Goal: Task Accomplishment & Management: Use online tool/utility

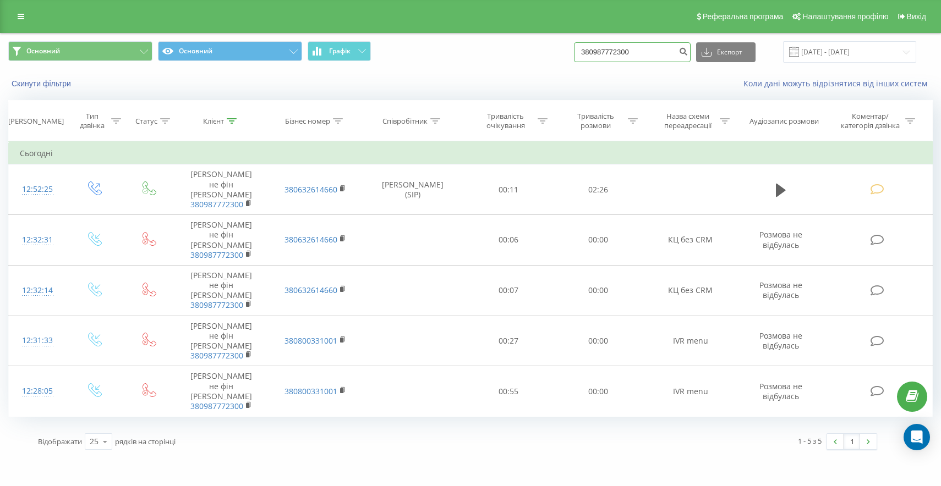
drag, startPoint x: 673, startPoint y: 51, endPoint x: 502, endPoint y: 31, distance: 172.3
click at [510, 37] on div "Основний Основний Графік 380987772300 Експорт .csv .xls .xlsx [DATE] - [DATE]" at bounding box center [471, 52] width 940 height 37
paste input "380987772300"
type input "380987772300"
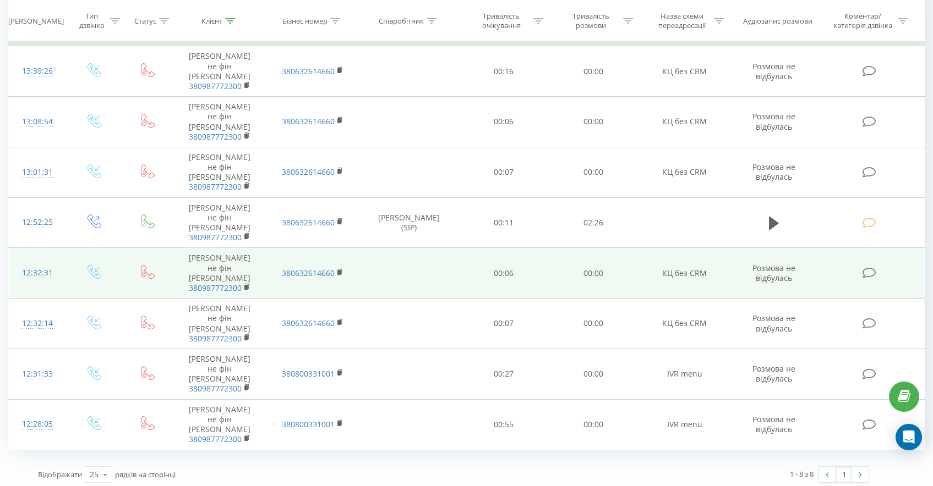
scroll to position [123, 0]
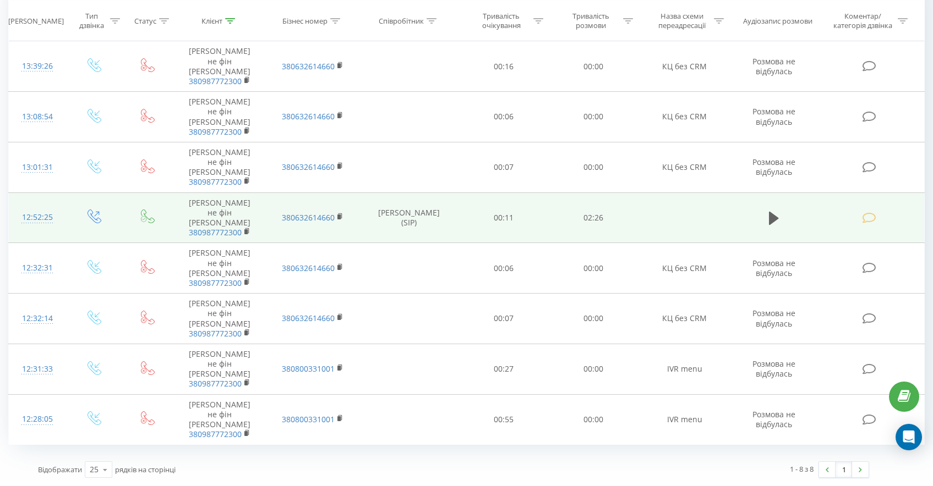
click at [868, 217] on icon at bounding box center [869, 218] width 14 height 12
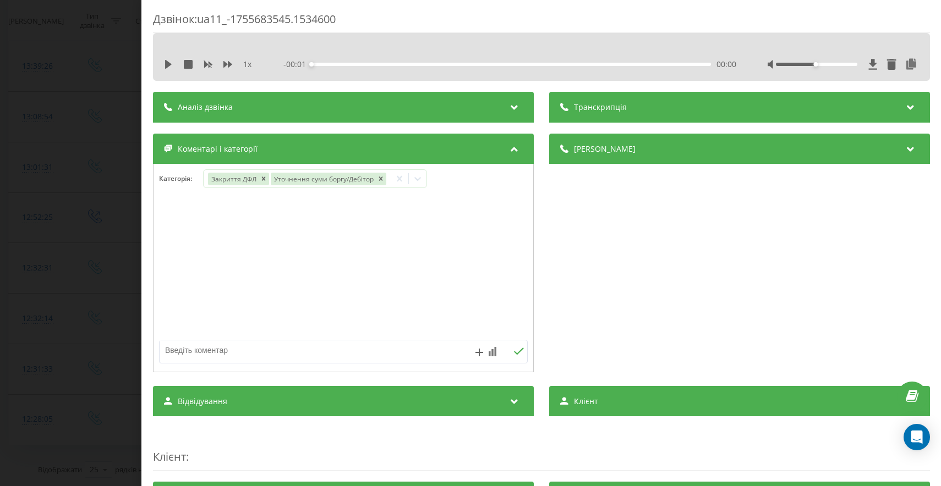
click at [83, 249] on div "Дзвінок : ua11_-1755683545.1534600 1 x - 00:01 00:00 00:00 Транскрипція Для AI-…" at bounding box center [470, 243] width 941 height 486
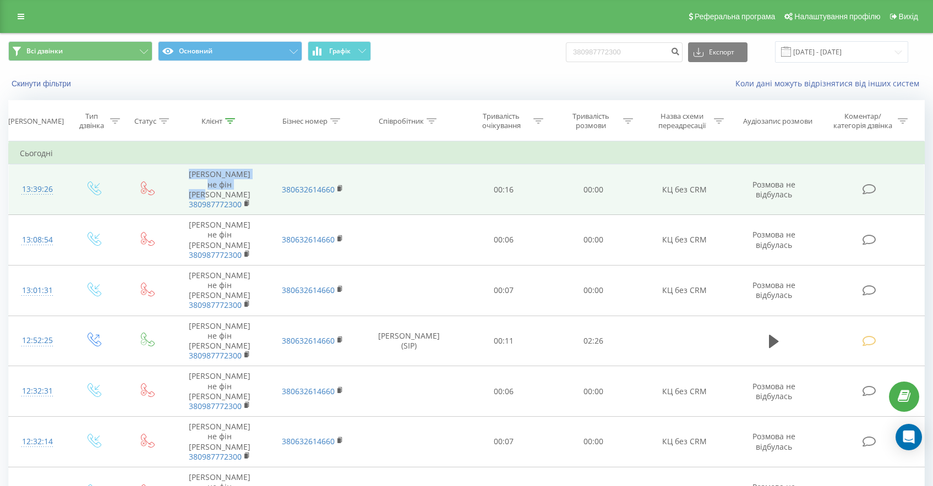
drag, startPoint x: 185, startPoint y: 173, endPoint x: 229, endPoint y: 189, distance: 46.8
click at [229, 189] on td "[PERSON_NAME] не фін [PERSON_NAME] 380987772300" at bounding box center [219, 190] width 93 height 51
copy td "[PERSON_NAME]"
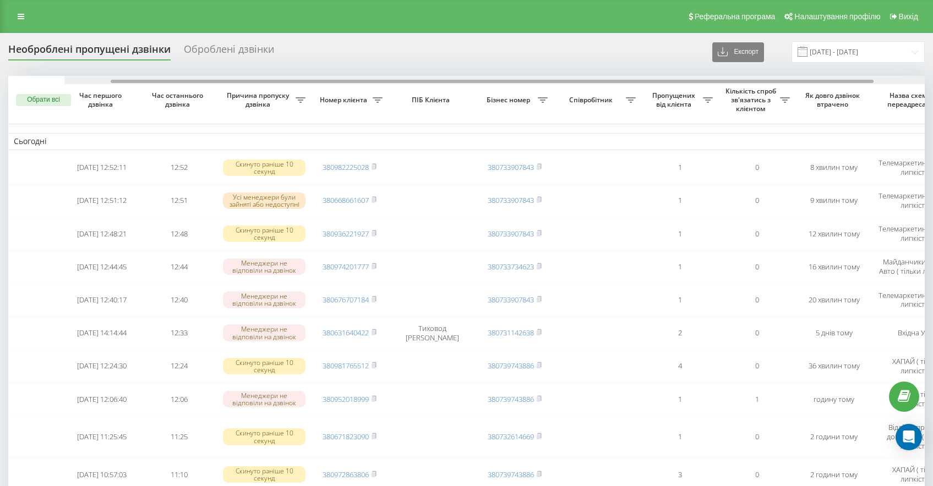
scroll to position [0, 56]
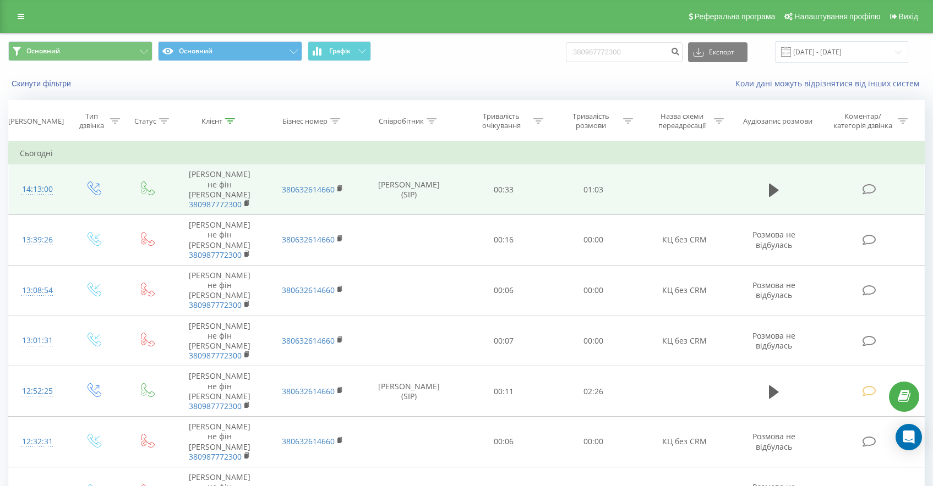
click at [862, 179] on td at bounding box center [870, 190] width 107 height 51
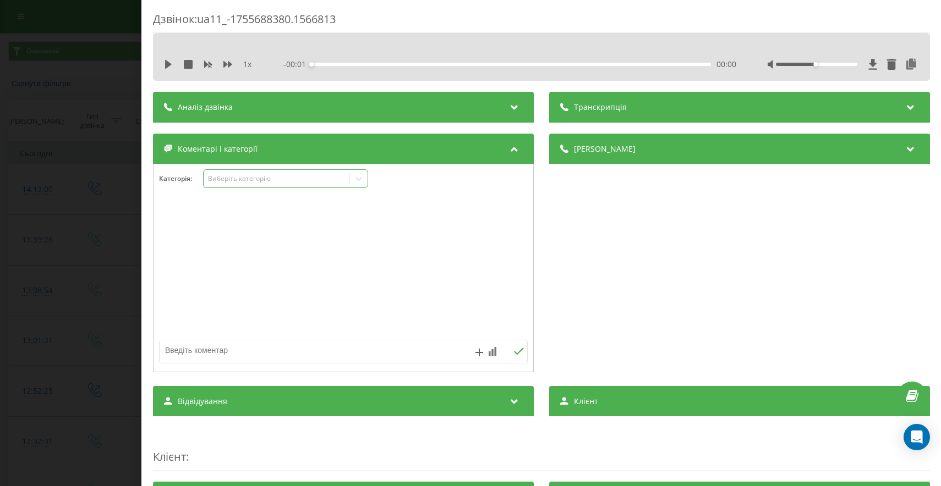
drag, startPoint x: 260, startPoint y: 178, endPoint x: 266, endPoint y: 183, distance: 8.3
click at [260, 178] on div "Виберіть категорію" at bounding box center [276, 178] width 138 height 9
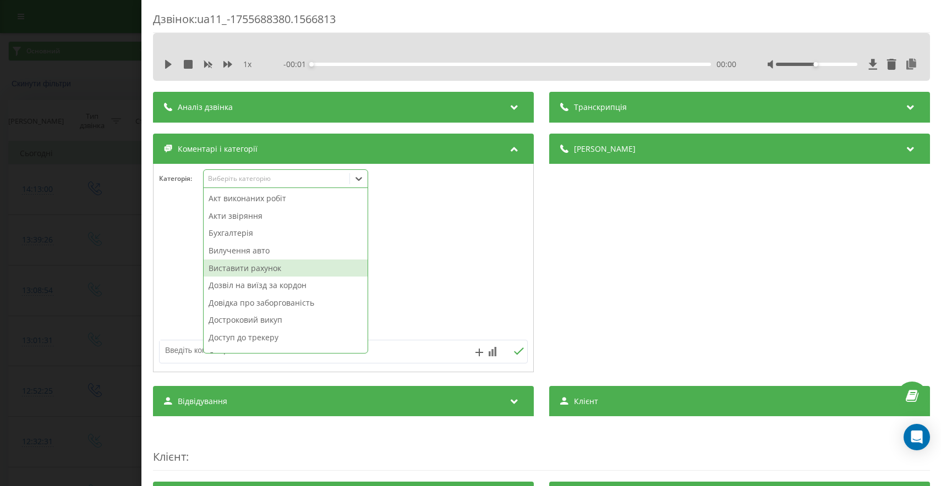
scroll to position [572, 0]
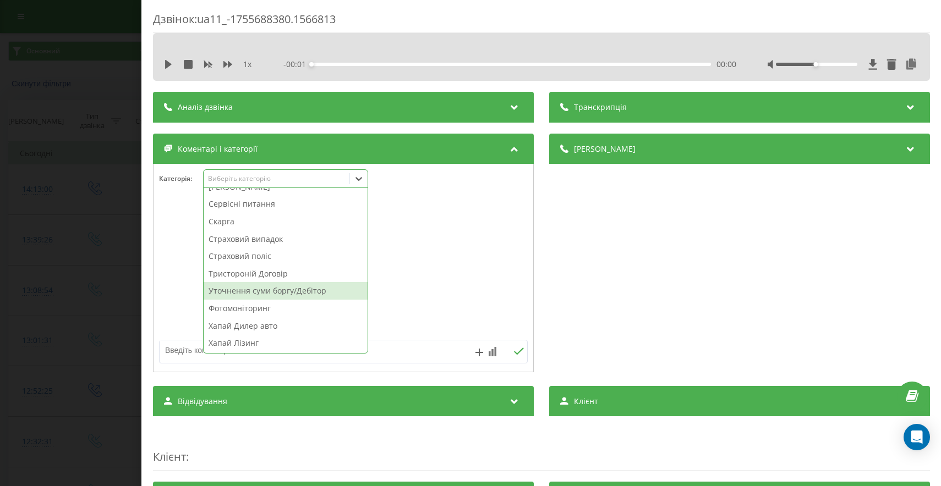
click at [285, 299] on div "Уточнення суми боргу/Дебітор" at bounding box center [286, 291] width 164 height 18
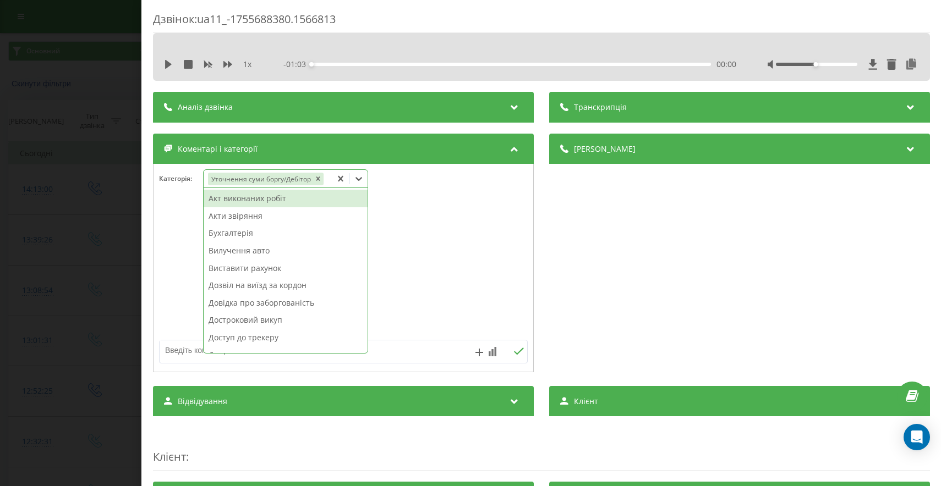
click at [340, 178] on icon at bounding box center [340, 179] width 5 height 6
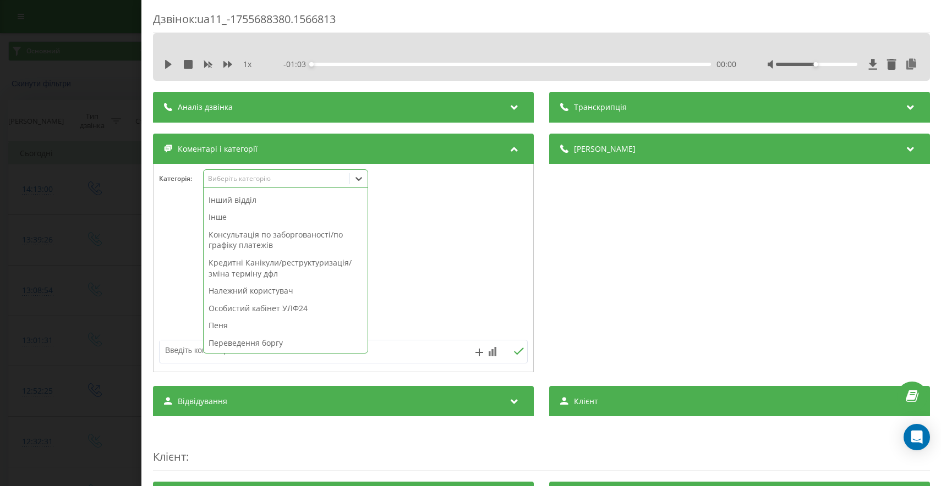
scroll to position [298, 0]
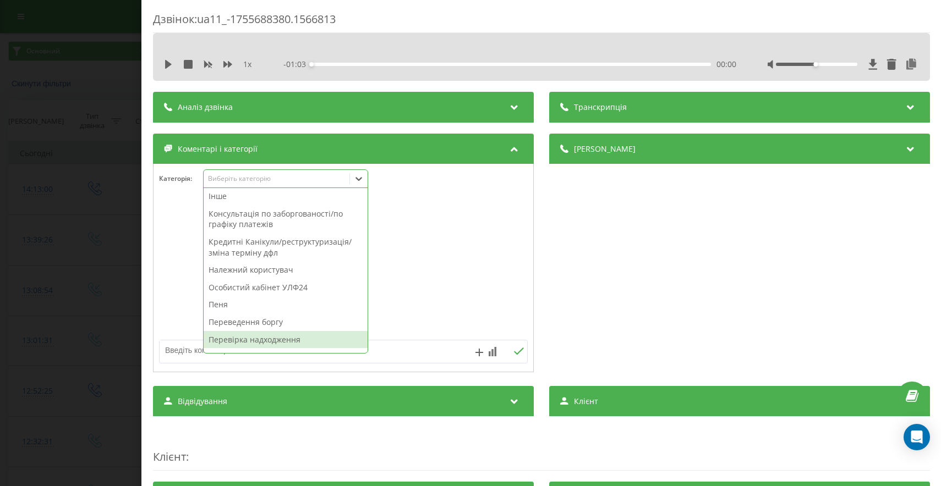
click at [251, 343] on div "Перевірка надходження" at bounding box center [286, 340] width 164 height 18
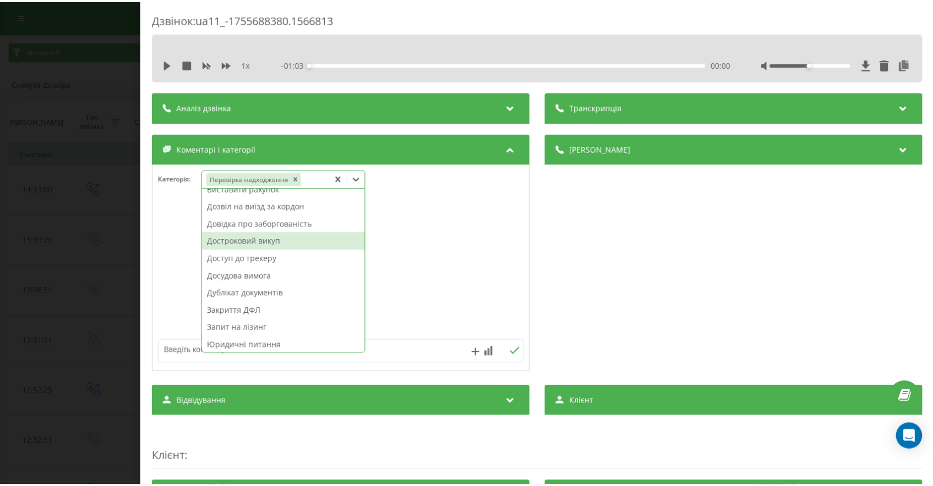
scroll to position [89, 0]
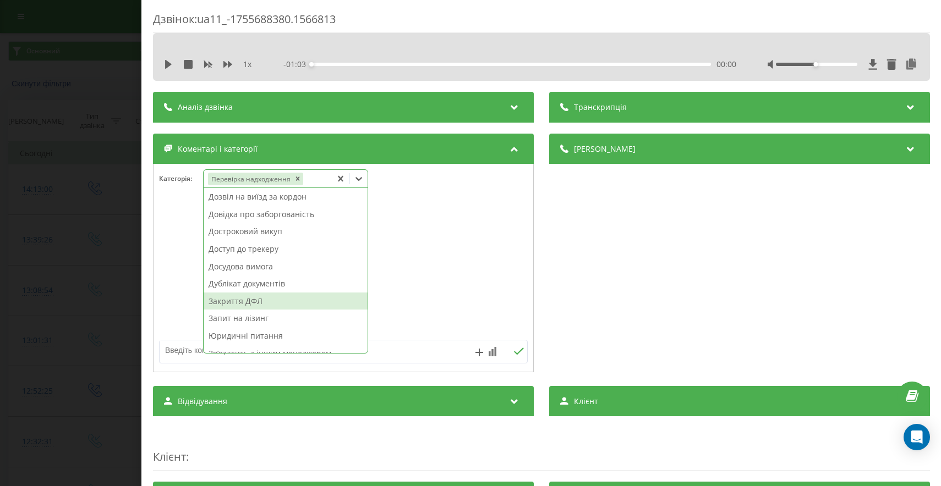
click at [256, 302] on div "Закриття ДФЛ" at bounding box center [286, 302] width 164 height 18
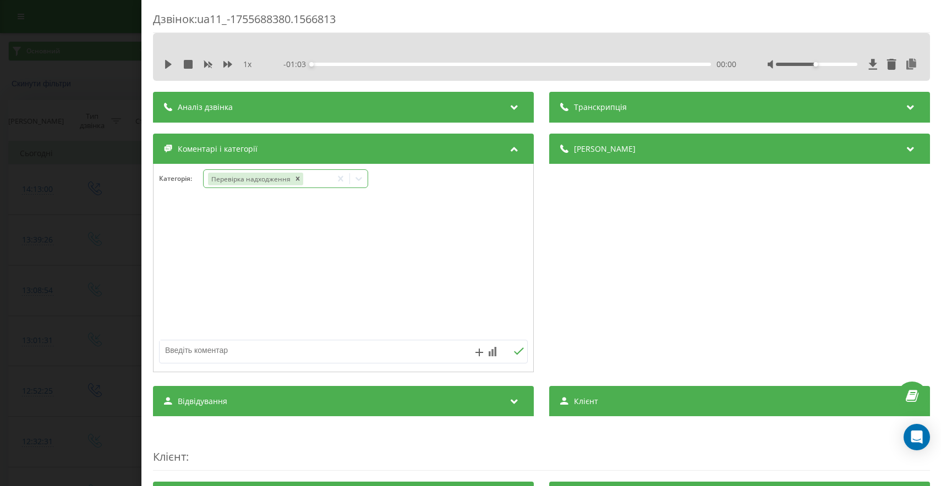
click at [61, 305] on div "Дзвінок : ua11_-1755688380.1566813 1 x - 01:03 00:00 00:00 Транскрипція Для AI-…" at bounding box center [470, 243] width 941 height 486
